Goal: Navigation & Orientation: Understand site structure

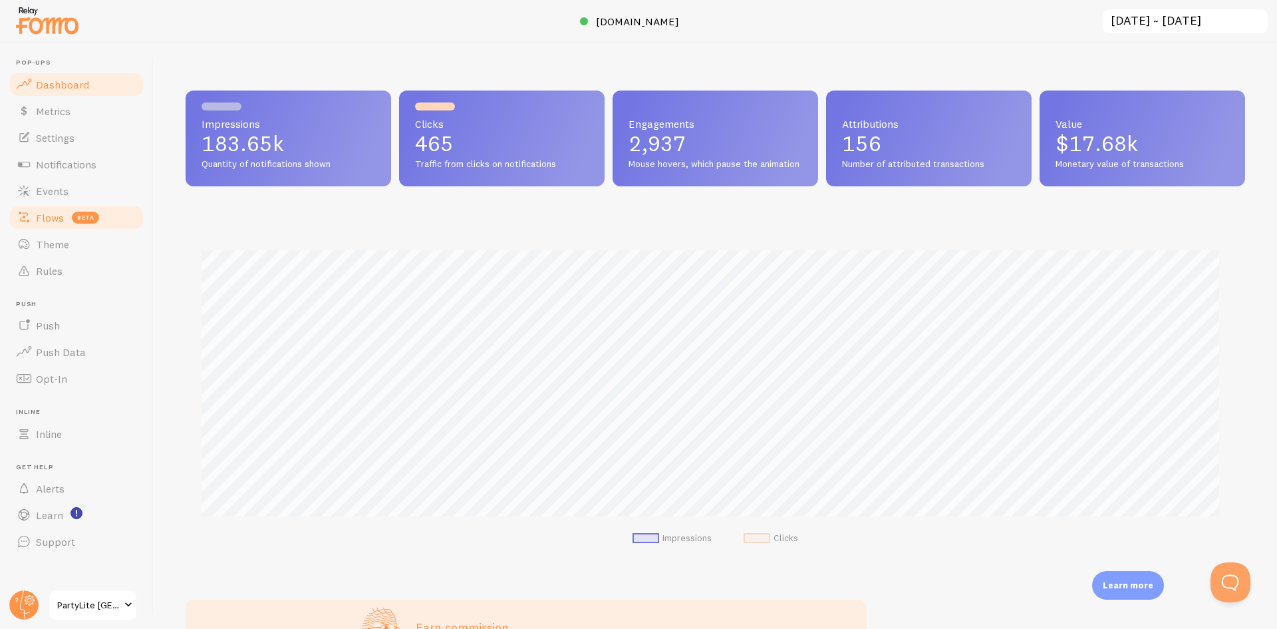
click at [114, 221] on link "Flows beta" at bounding box center [76, 217] width 137 height 27
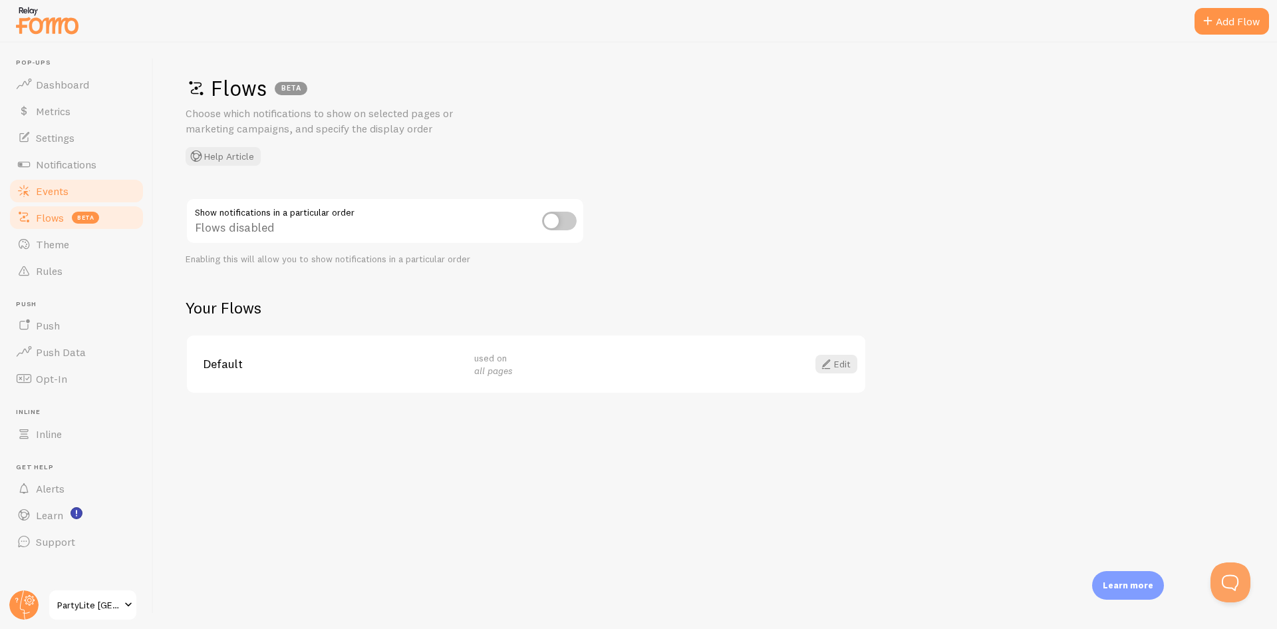
click at [101, 186] on link "Events" at bounding box center [76, 191] width 137 height 27
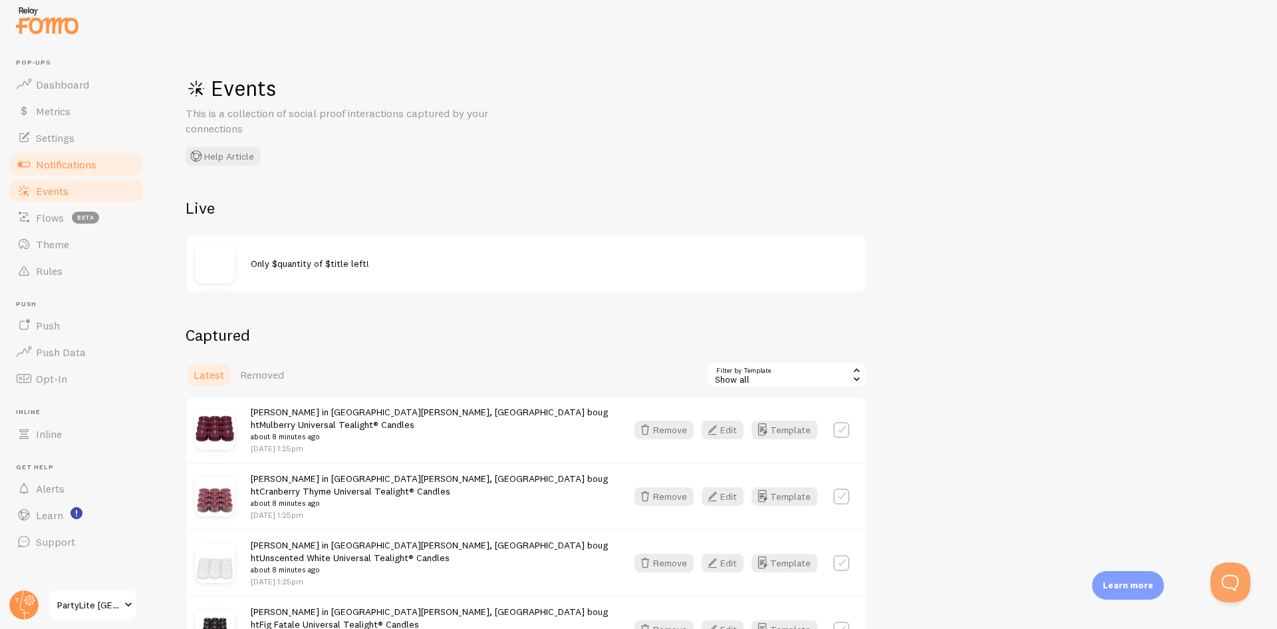
click at [95, 166] on span "Notifications" at bounding box center [66, 164] width 61 height 13
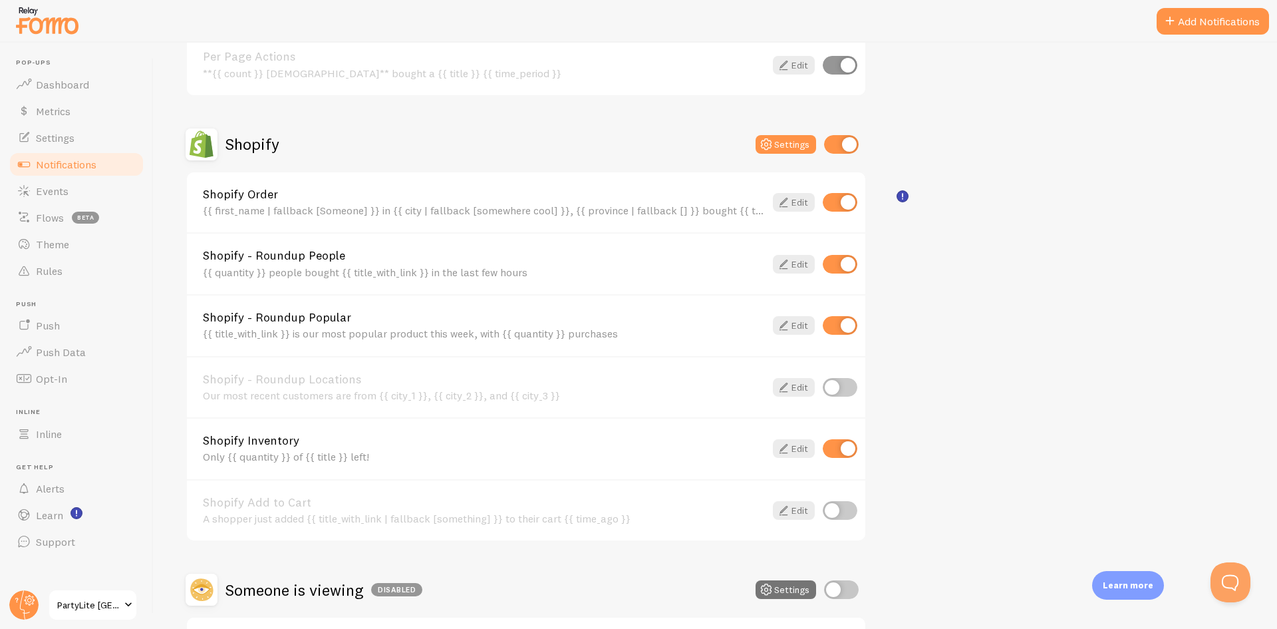
scroll to position [780, 0]
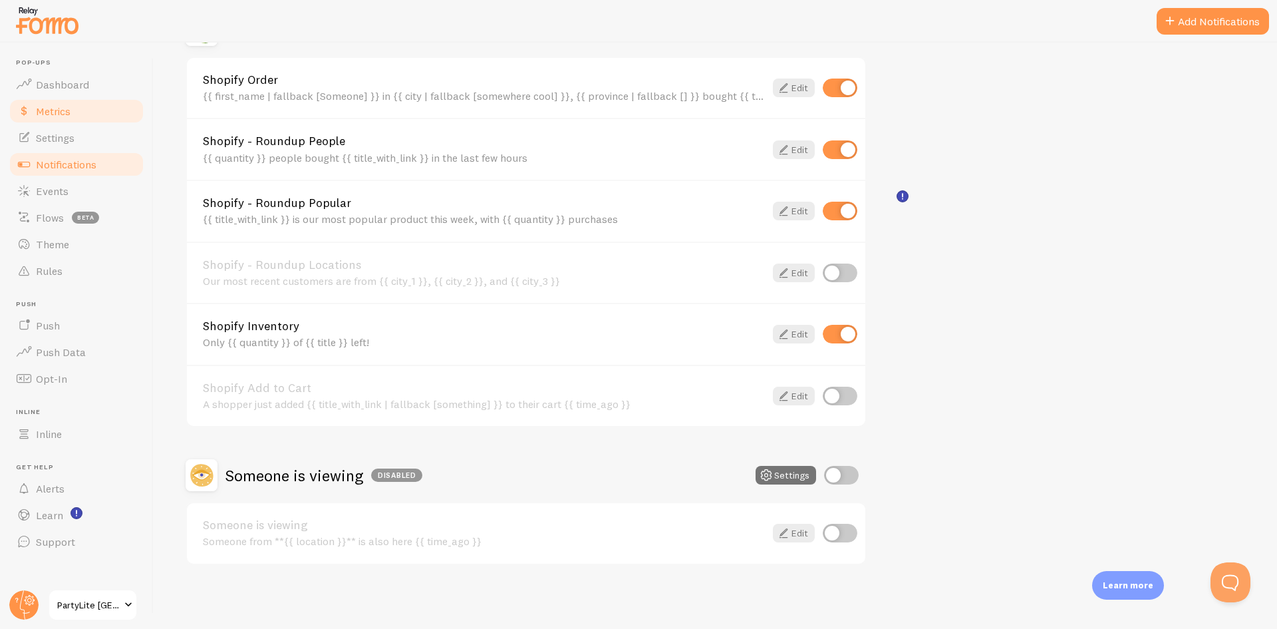
click at [91, 116] on link "Metrics" at bounding box center [76, 111] width 137 height 27
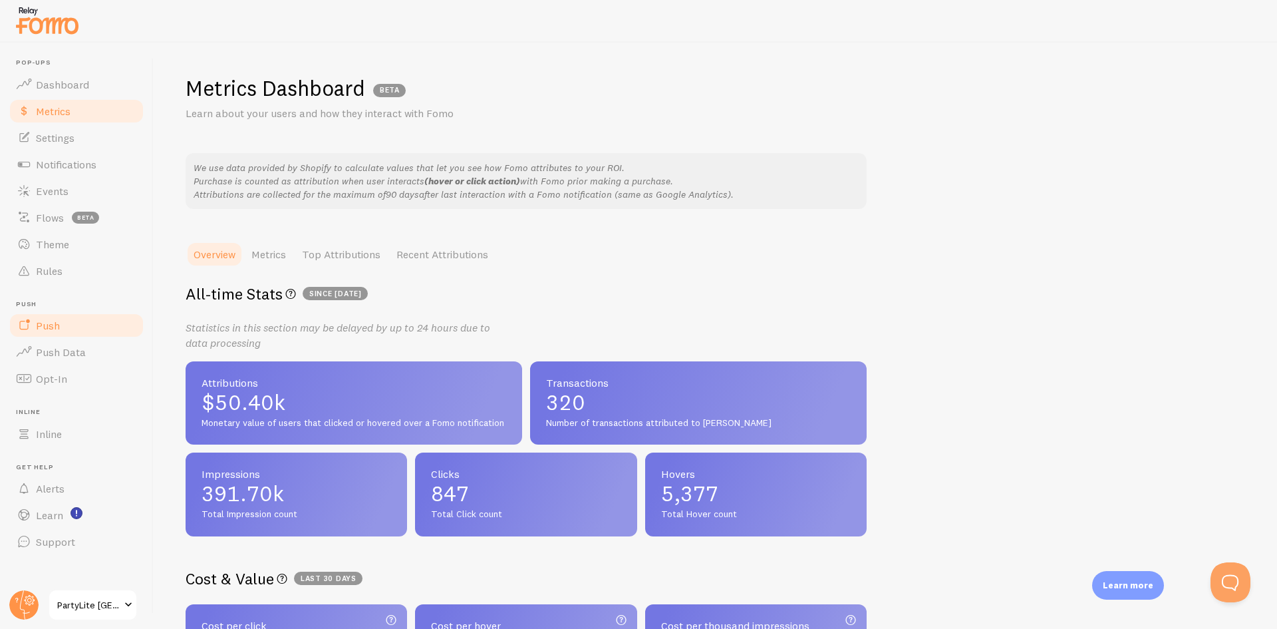
click at [71, 329] on link "Push" at bounding box center [76, 325] width 137 height 27
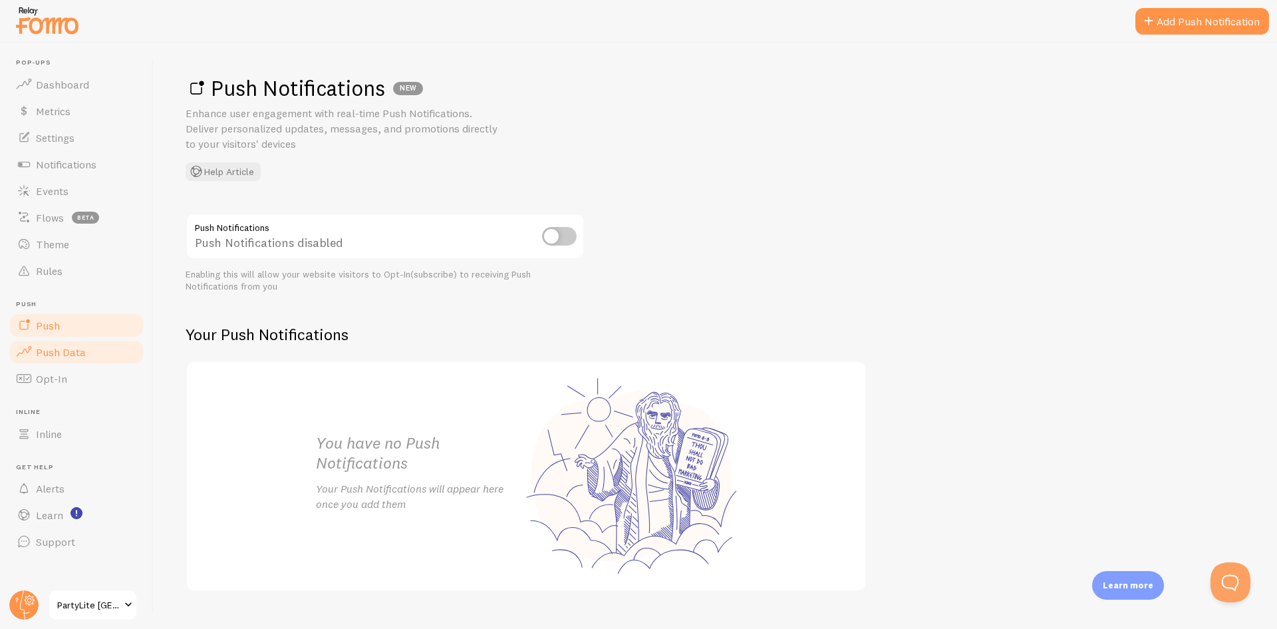
click at [66, 349] on span "Push Data" at bounding box center [61, 351] width 50 height 13
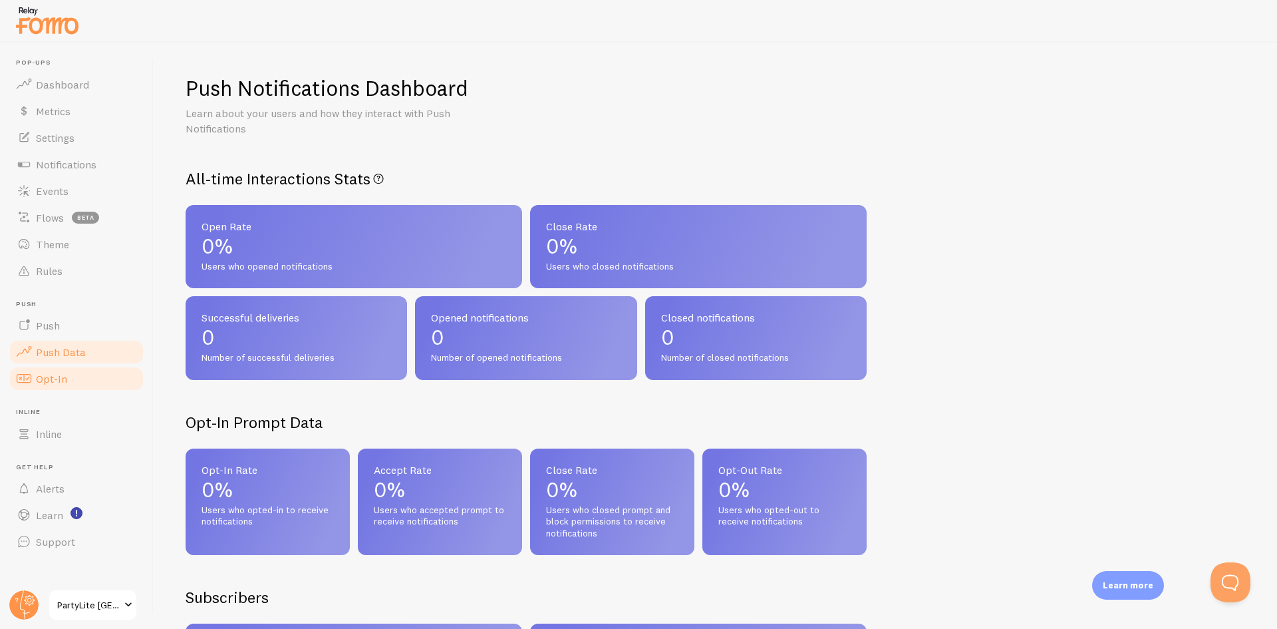
click at [76, 380] on link "Opt-In" at bounding box center [76, 378] width 137 height 27
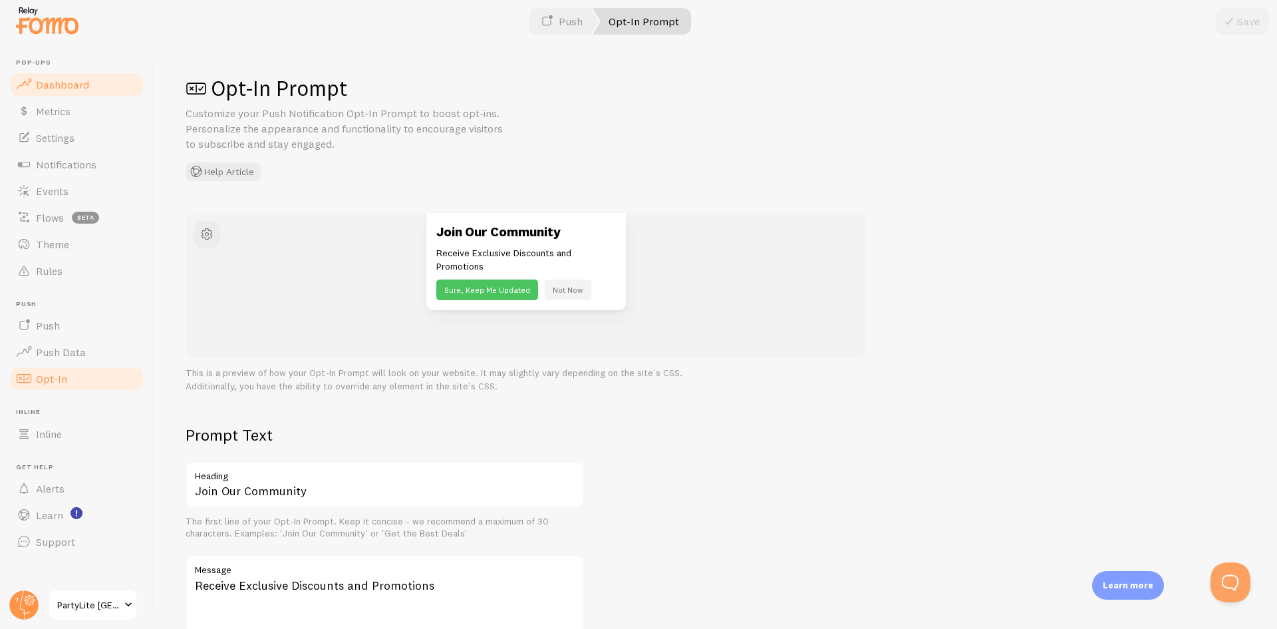
click at [84, 88] on span "Dashboard" at bounding box center [62, 84] width 53 height 13
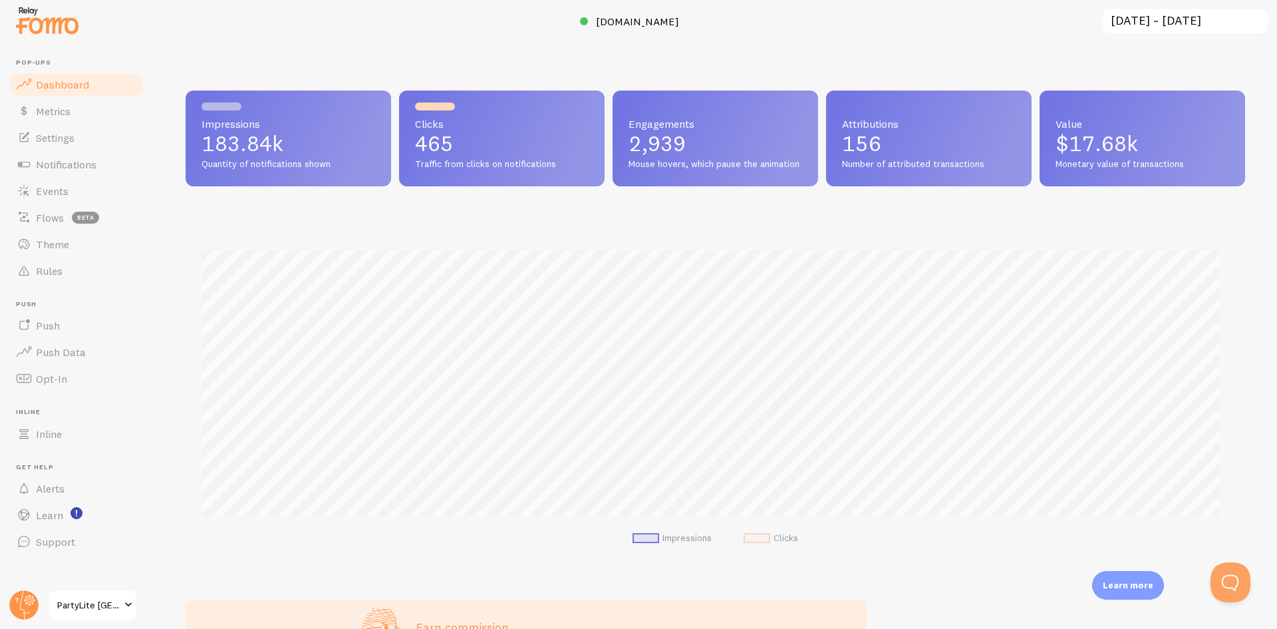
scroll to position [349, 1050]
click at [640, 22] on span "[DOMAIN_NAME]" at bounding box center [637, 21] width 83 height 13
click at [96, 514] on link "Learn" at bounding box center [76, 515] width 137 height 27
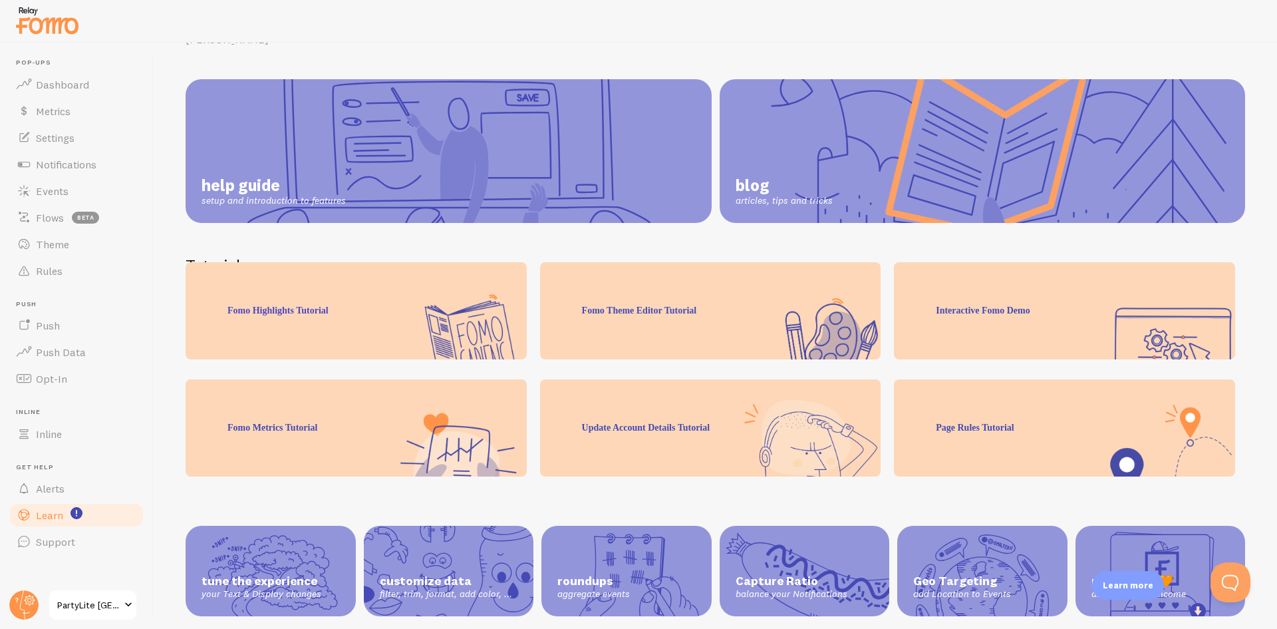
scroll to position [109, 0]
